Goal: Information Seeking & Learning: Learn about a topic

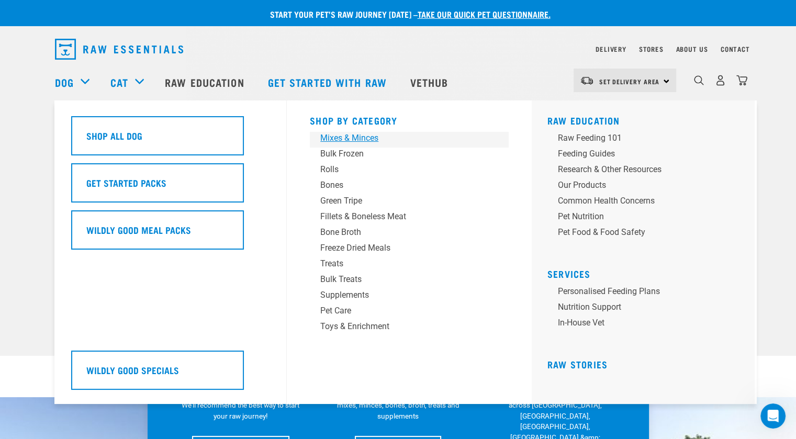
click at [357, 134] on div "Mixes & Minces" at bounding box center [401, 138] width 163 height 13
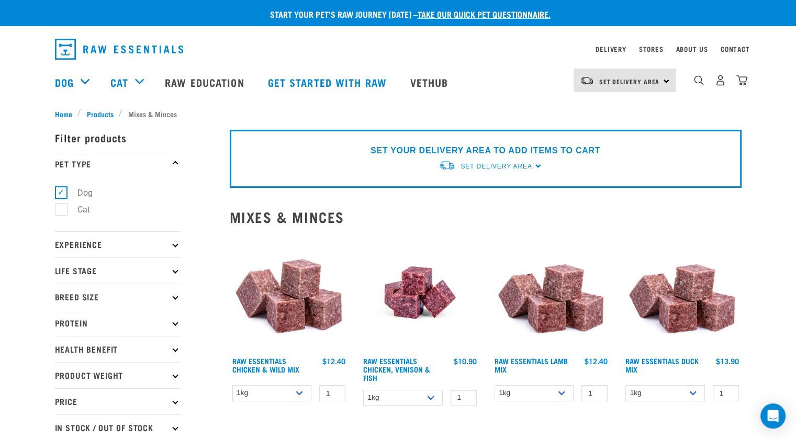
click at [311, 289] on img at bounding box center [289, 292] width 119 height 119
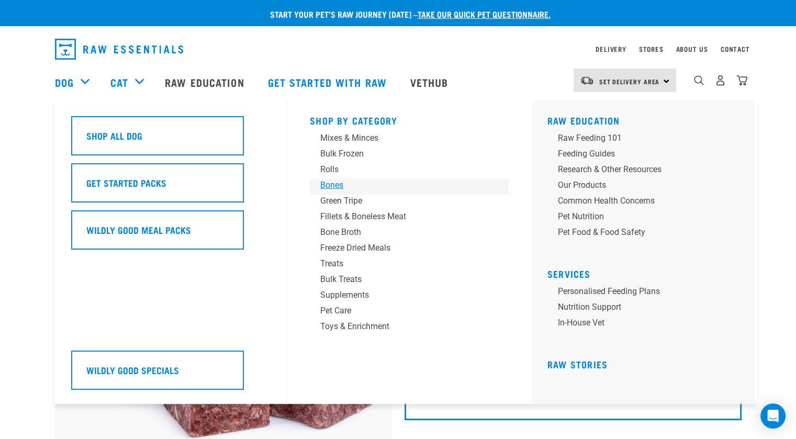
click at [335, 184] on div "Bones" at bounding box center [401, 185] width 163 height 13
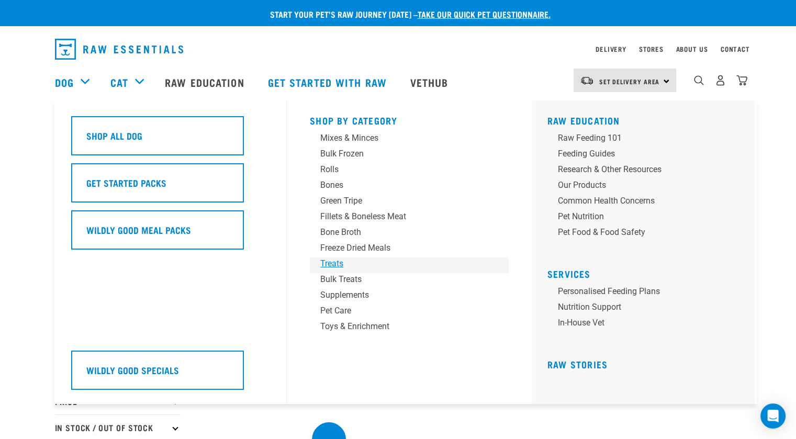
click at [335, 268] on div "Treats" at bounding box center [401, 263] width 163 height 13
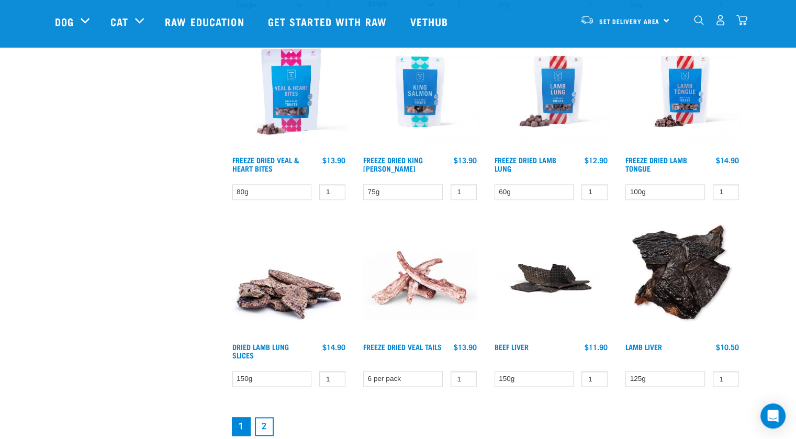
scroll to position [1360, 0]
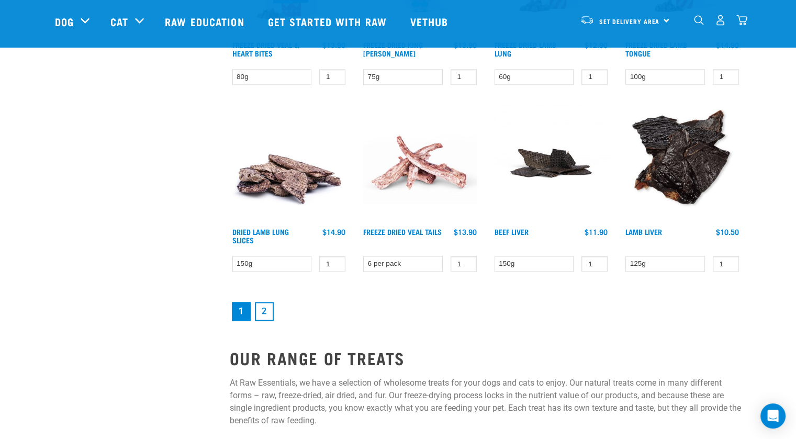
click at [263, 303] on link "2" at bounding box center [264, 311] width 19 height 19
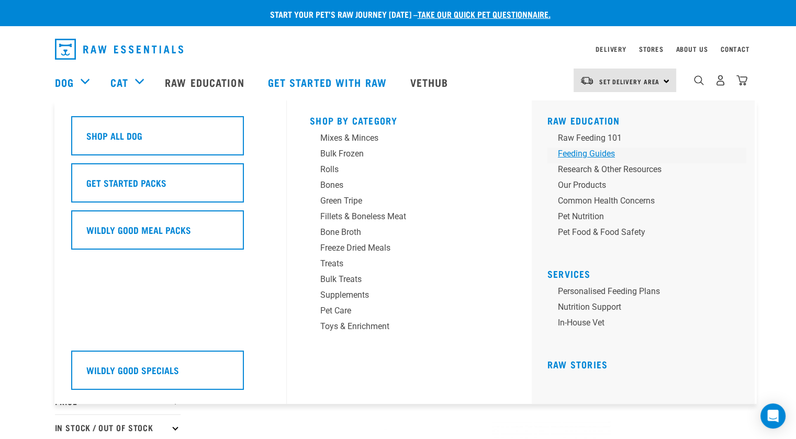
click at [584, 156] on div "Feeding Guides" at bounding box center [639, 154] width 163 height 13
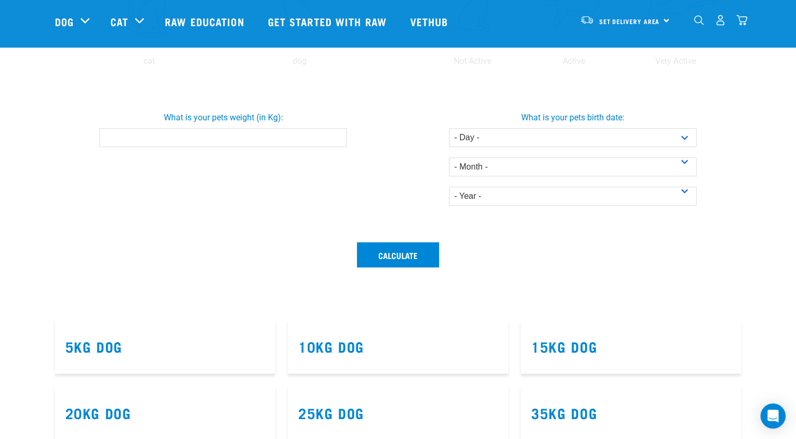
scroll to position [418, 0]
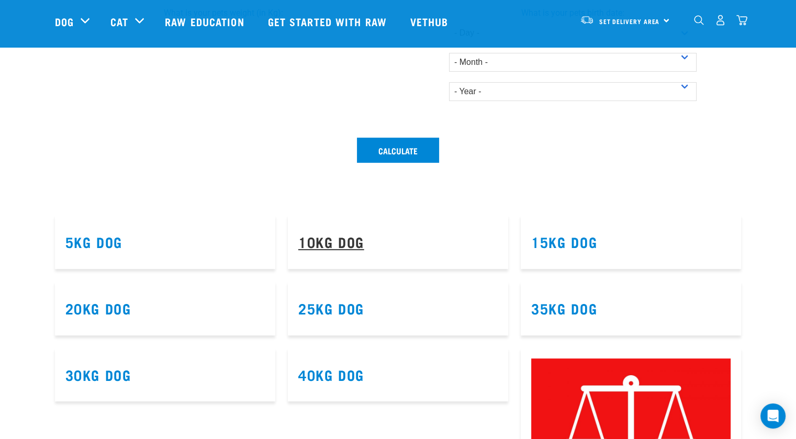
click at [344, 240] on link "10kg Dog" at bounding box center [331, 241] width 66 height 8
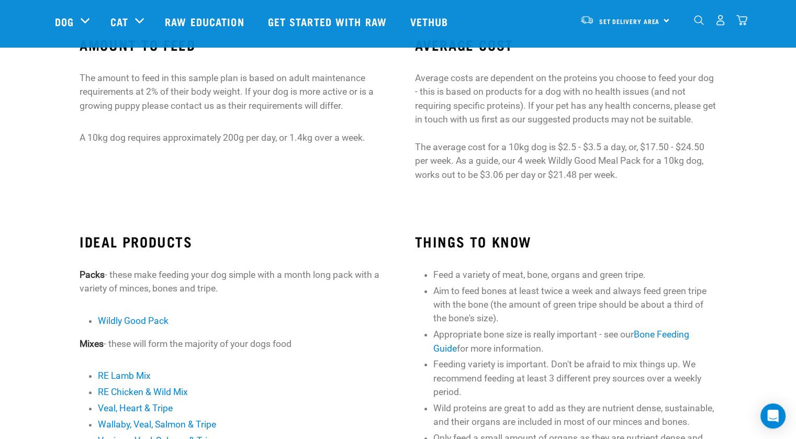
scroll to position [52, 0]
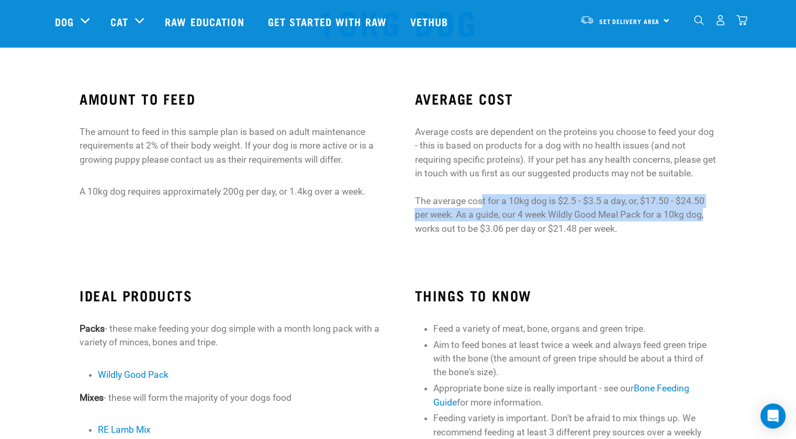
drag, startPoint x: 481, startPoint y: 199, endPoint x: 715, endPoint y: 220, distance: 235.3
click at [715, 220] on p "Average costs are dependent on the proteins you choose to feed your dog - this …" at bounding box center [564, 180] width 301 height 110
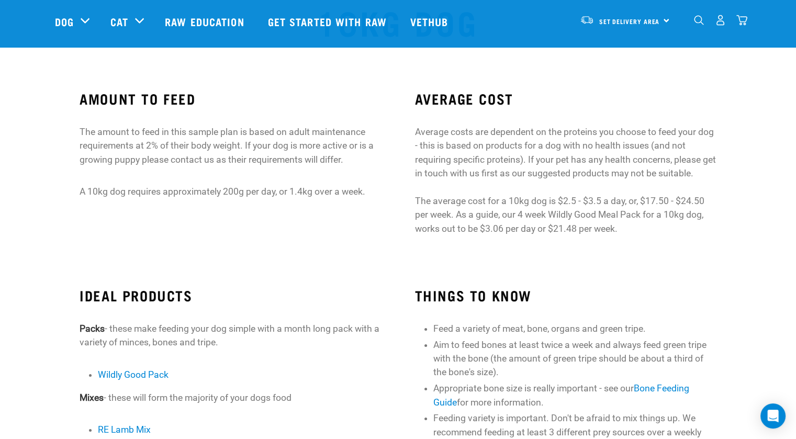
click at [656, 223] on p "Average costs are dependent on the proteins you choose to feed your dog - this …" at bounding box center [564, 180] width 301 height 110
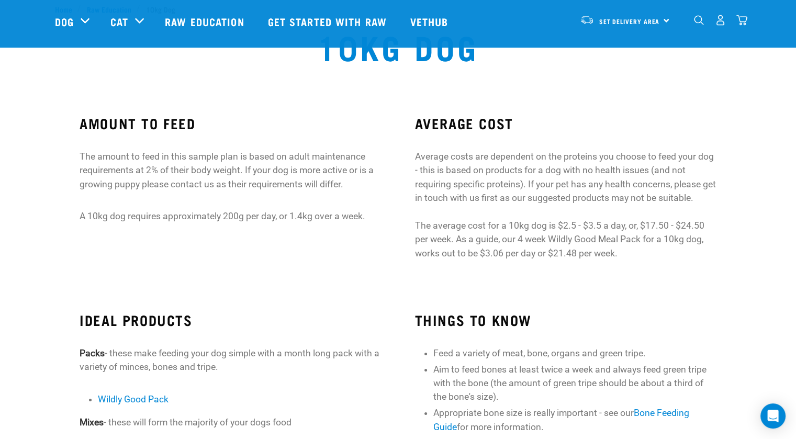
scroll to position [0, 0]
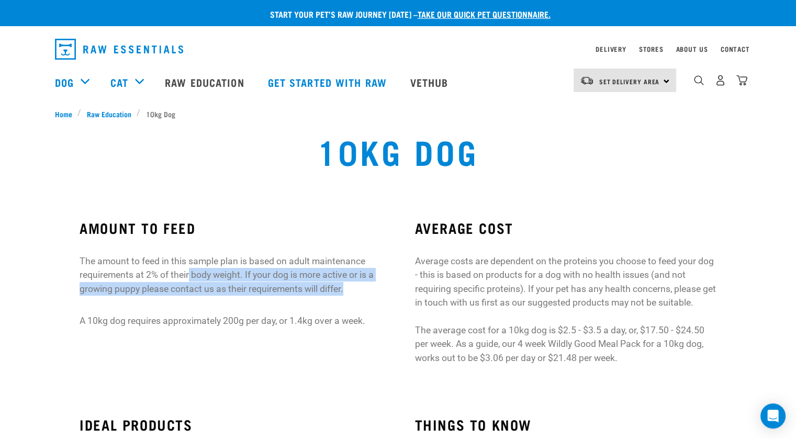
drag, startPoint x: 188, startPoint y: 276, endPoint x: 371, endPoint y: 289, distance: 183.6
click at [371, 289] on p "The amount to feed in this sample plan is based on adult maintenance requiremen…" at bounding box center [230, 274] width 301 height 41
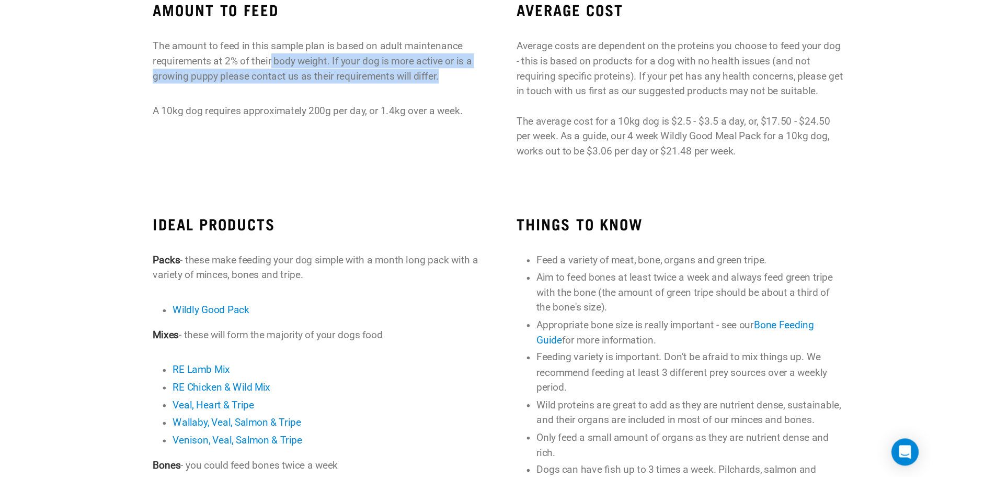
scroll to position [262, 0]
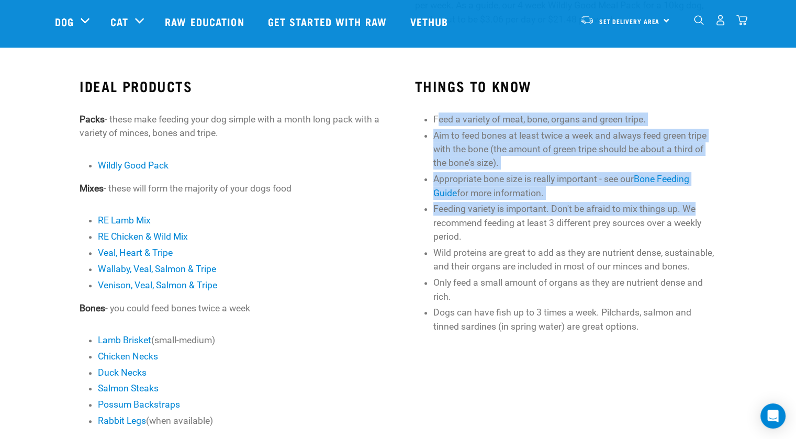
drag, startPoint x: 446, startPoint y: 119, endPoint x: 721, endPoint y: 210, distance: 289.5
click at [721, 210] on div "THINGS TO KNOW Feed a variety of meat, bone, organs and green tripe. Aim to fee…" at bounding box center [565, 332] width 335 height 538
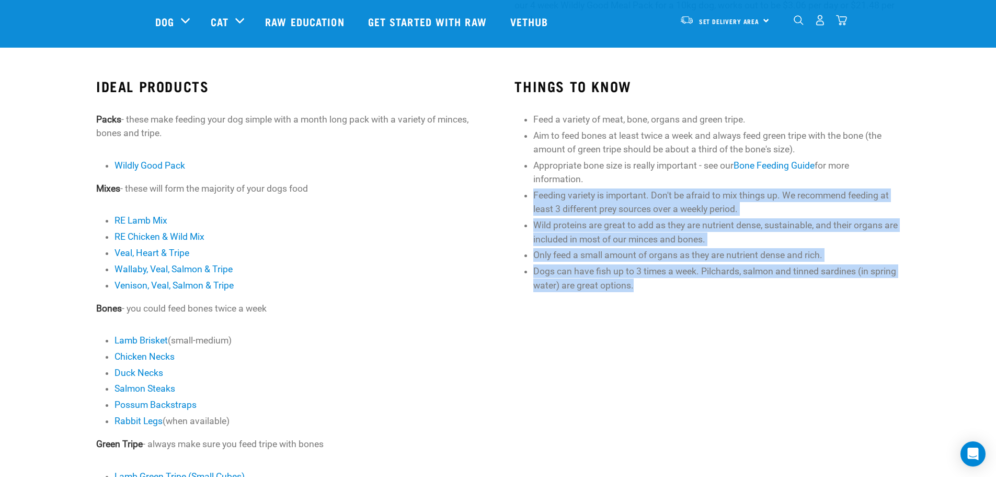
drag, startPoint x: 648, startPoint y: 285, endPoint x: 527, endPoint y: 198, distance: 148.8
click at [534, 198] on ul "Feed a variety of meat, bone, organs and green tripe. Aim to feed bones at leas…" at bounding box center [717, 201] width 367 height 179
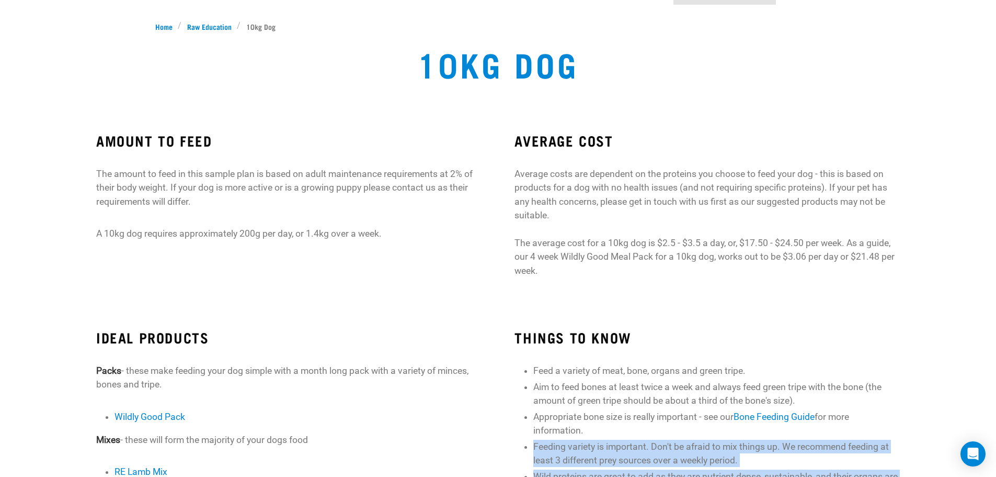
scroll to position [0, 0]
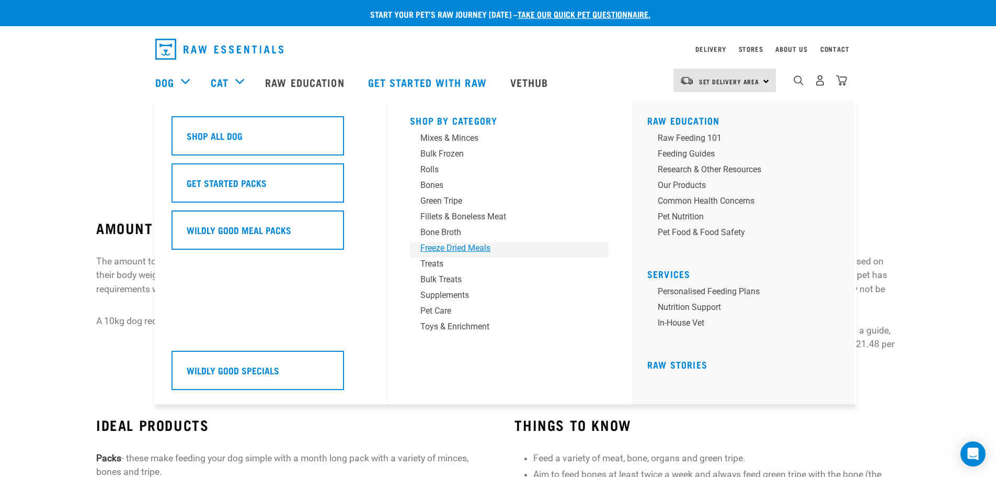
click at [453, 250] on div "Freeze Dried Meals" at bounding box center [502, 248] width 163 height 13
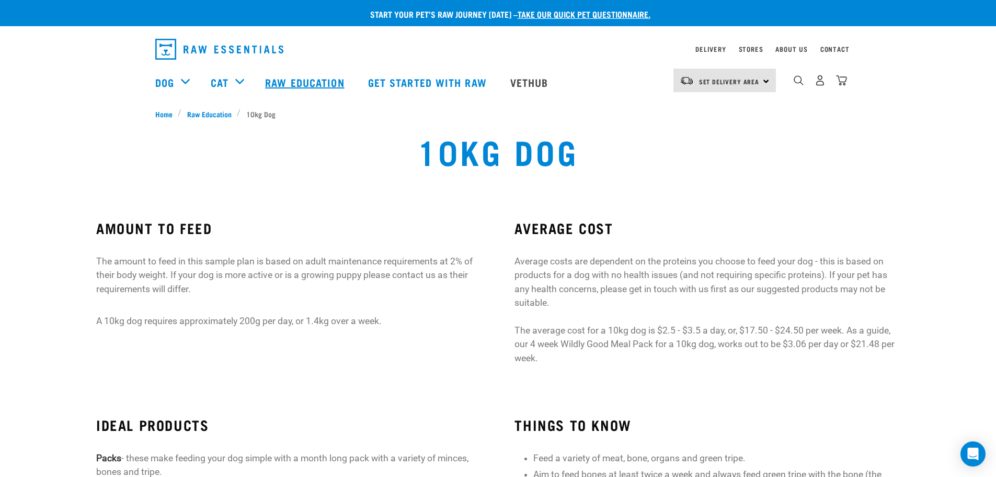
click at [291, 82] on link "Raw Education" at bounding box center [306, 82] width 103 height 42
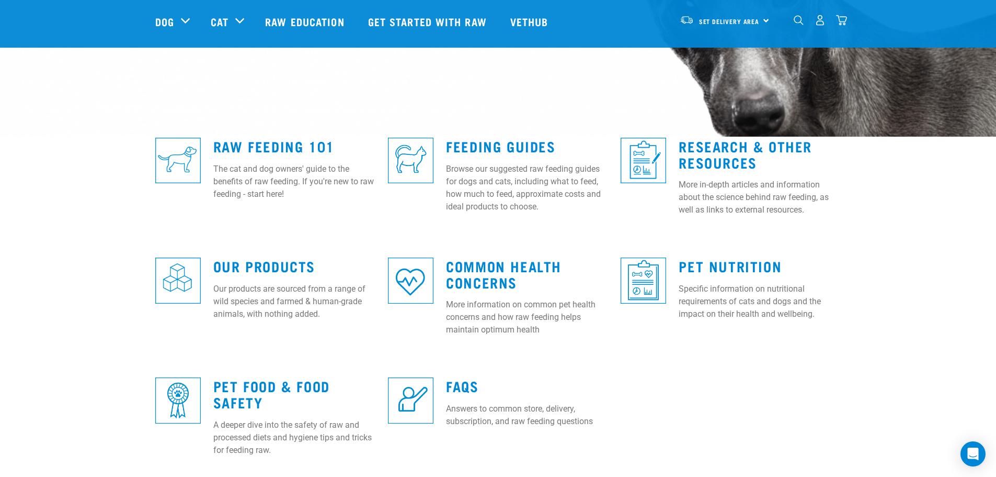
scroll to position [209, 0]
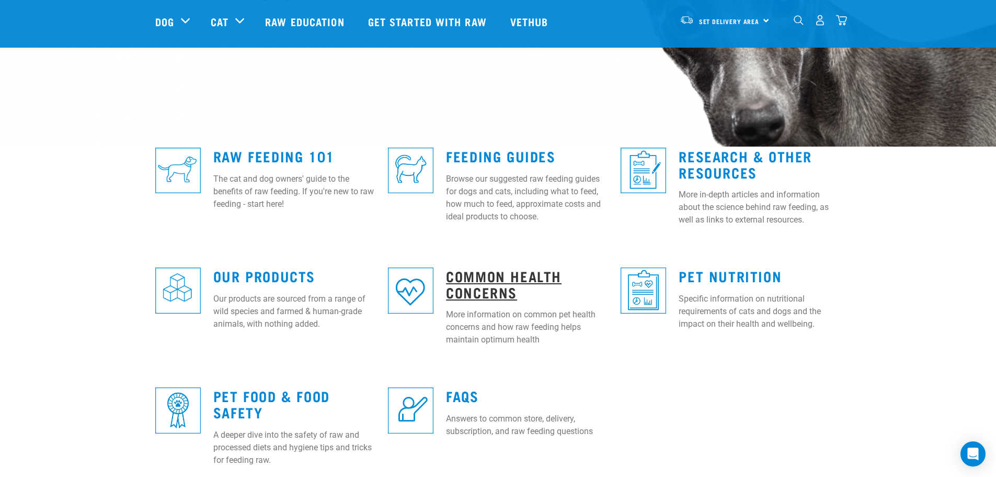
click at [487, 282] on link "Common Health Concerns" at bounding box center [504, 283] width 116 height 24
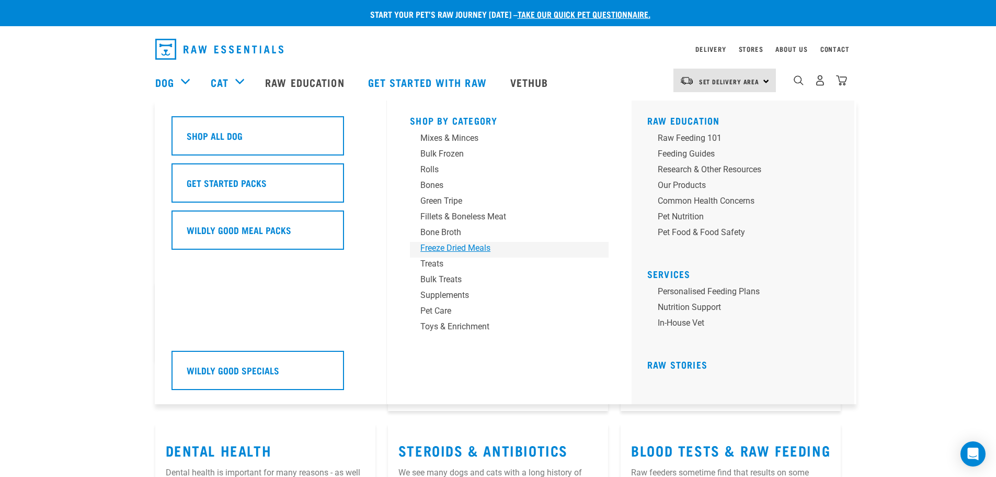
click at [450, 249] on div "Freeze Dried Meals" at bounding box center [502, 248] width 163 height 13
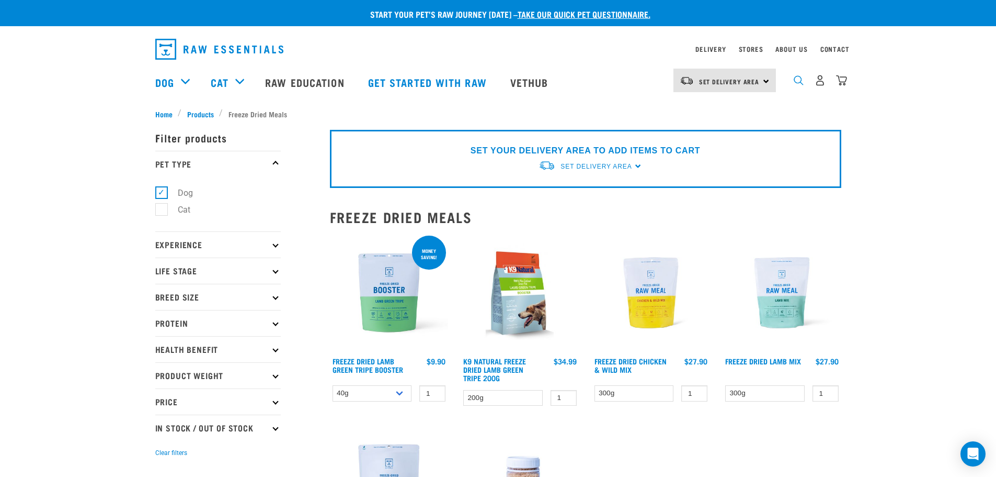
click at [801, 85] on img "dropdown navigation" at bounding box center [799, 80] width 10 height 10
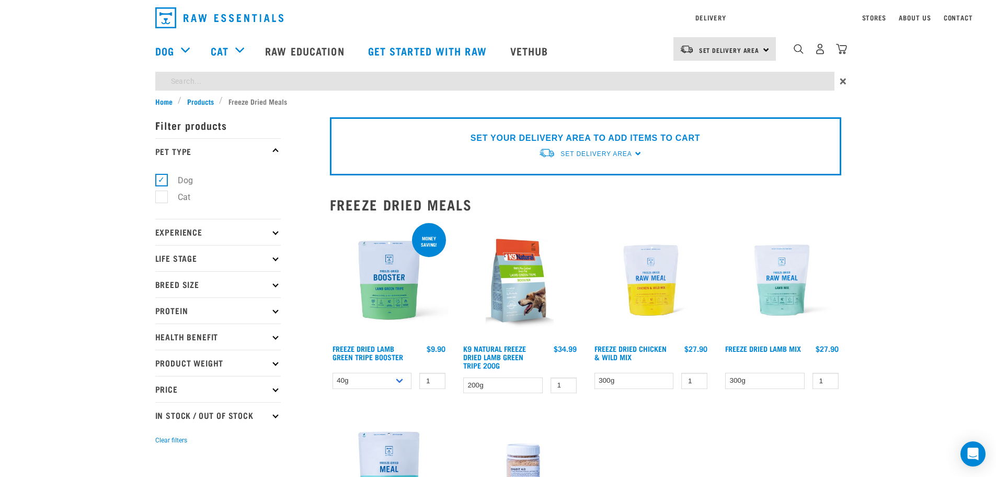
click at [304, 107] on div "Start your pet’s raw journey [DATE] – take our quick pet questionnaire. Deliver…" at bounding box center [498, 315] width 996 height 631
click at [229, 80] on input "search" at bounding box center [494, 81] width 679 height 19
click at [204, 83] on input "green muscle" at bounding box center [494, 81] width 679 height 19
type input "green mussel"
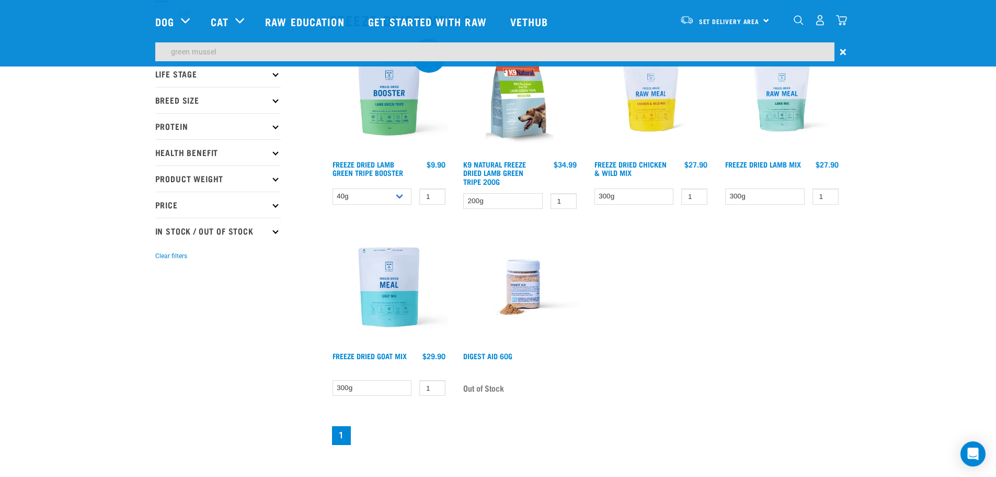
scroll to position [105, 0]
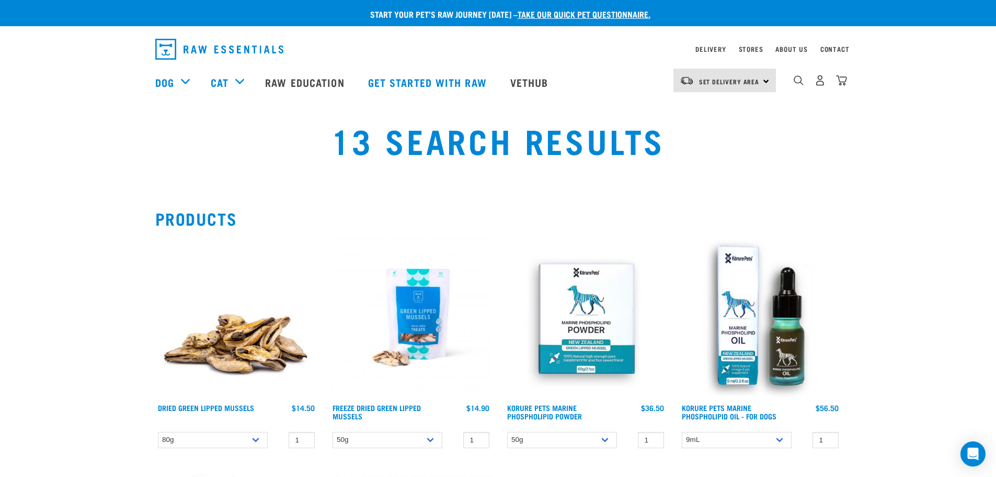
click at [238, 356] on img at bounding box center [236, 317] width 162 height 162
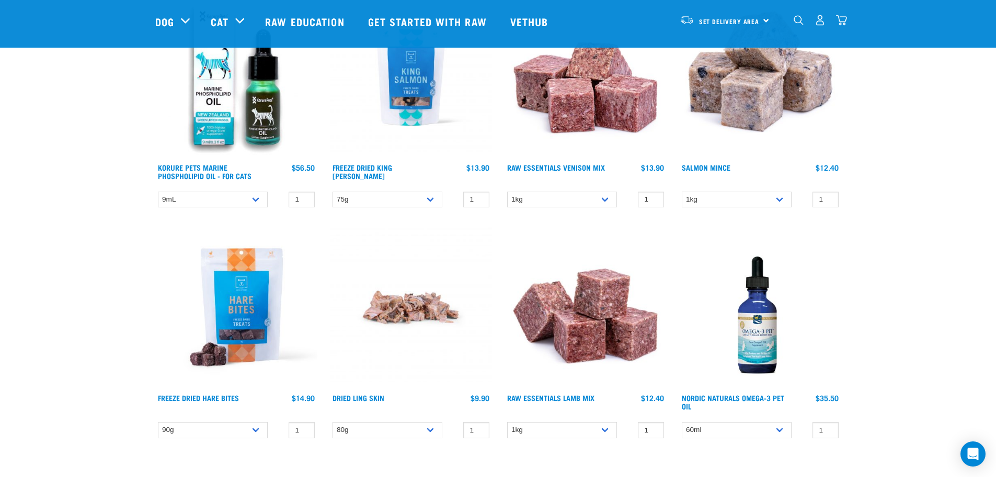
scroll to position [418, 0]
